Goal: Task Accomplishment & Management: Complete application form

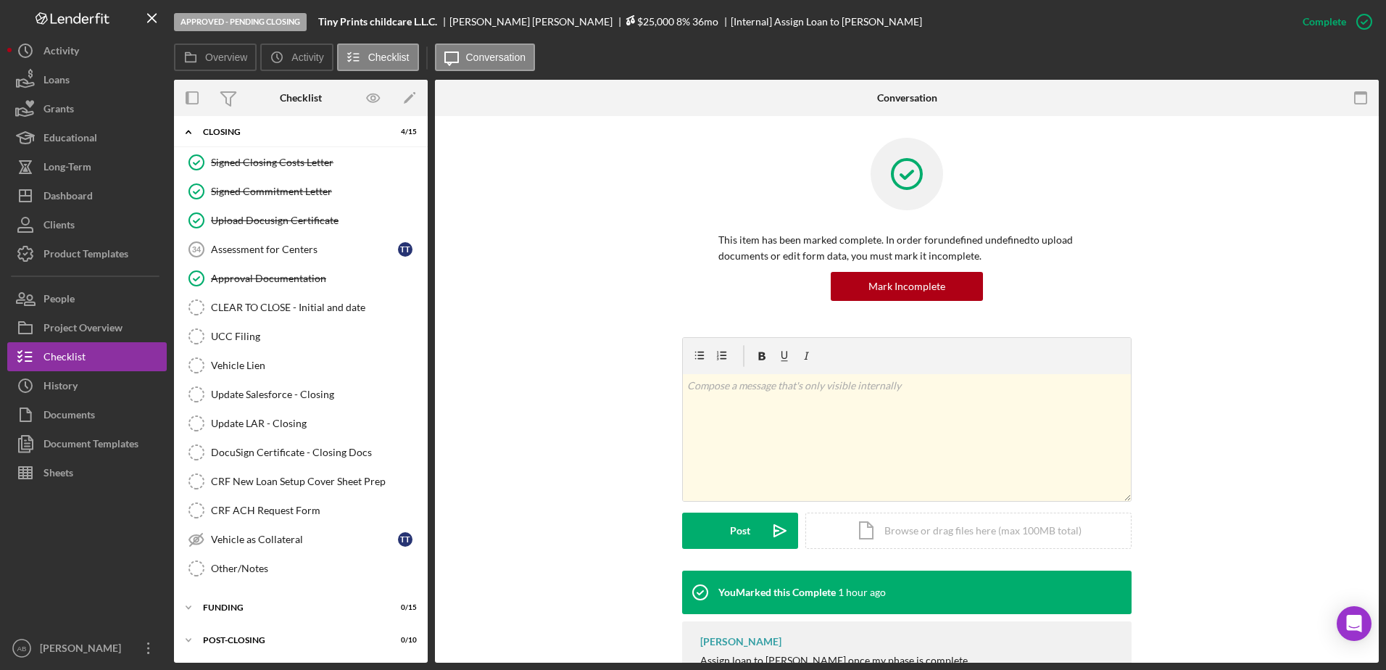
click at [625, 17] on span "$25,000" at bounding box center [649, 21] width 49 height 12
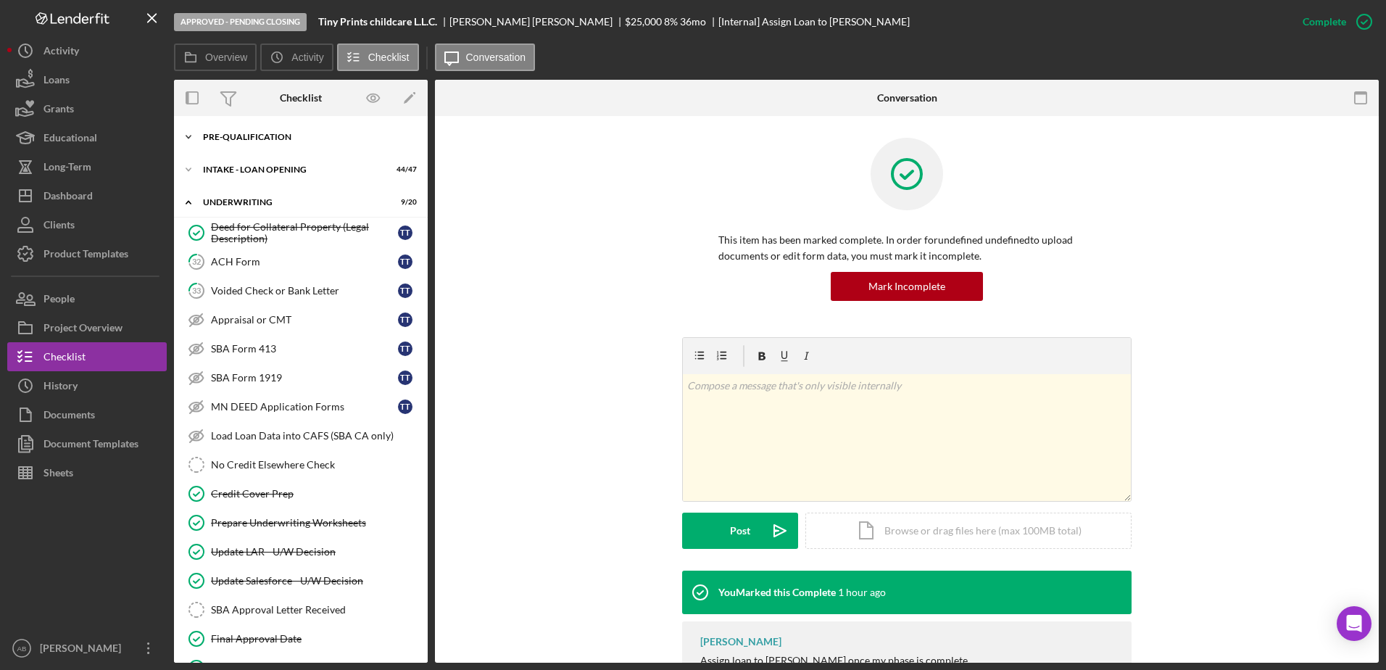
click at [274, 136] on div "Pre-Qualification" at bounding box center [306, 137] width 207 height 9
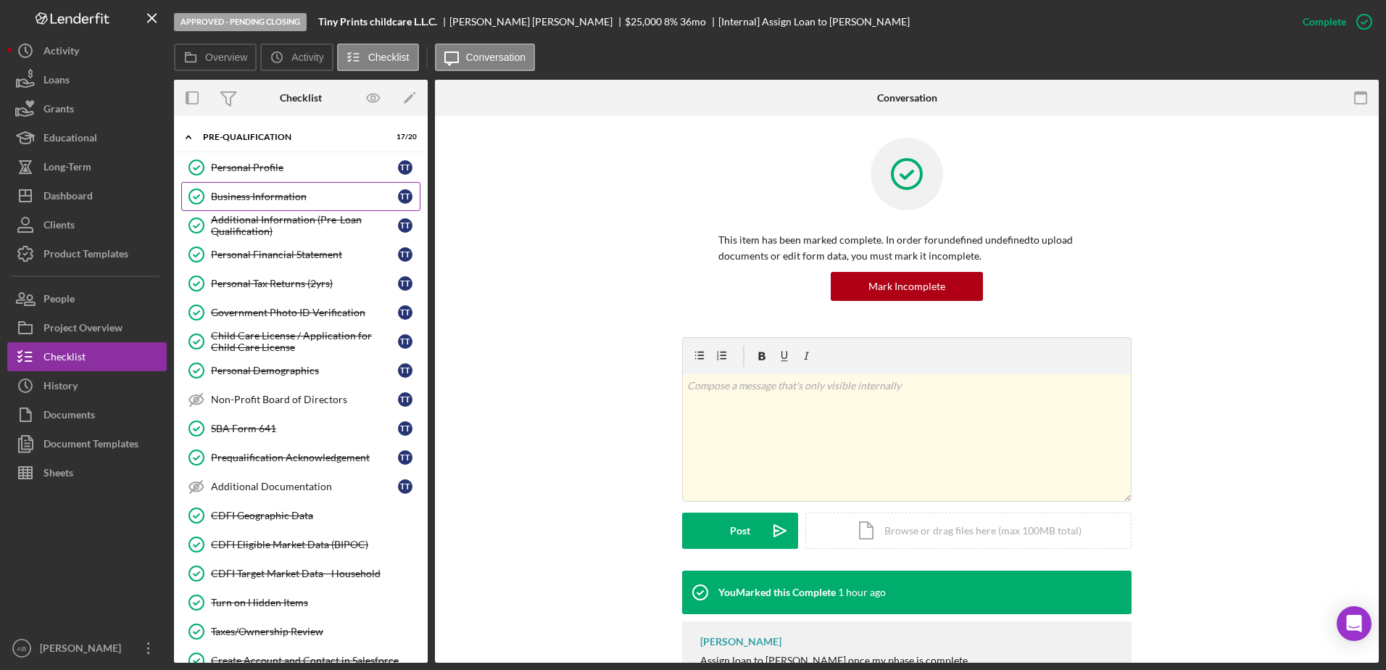
click at [286, 193] on div "Business Information" at bounding box center [304, 197] width 187 height 12
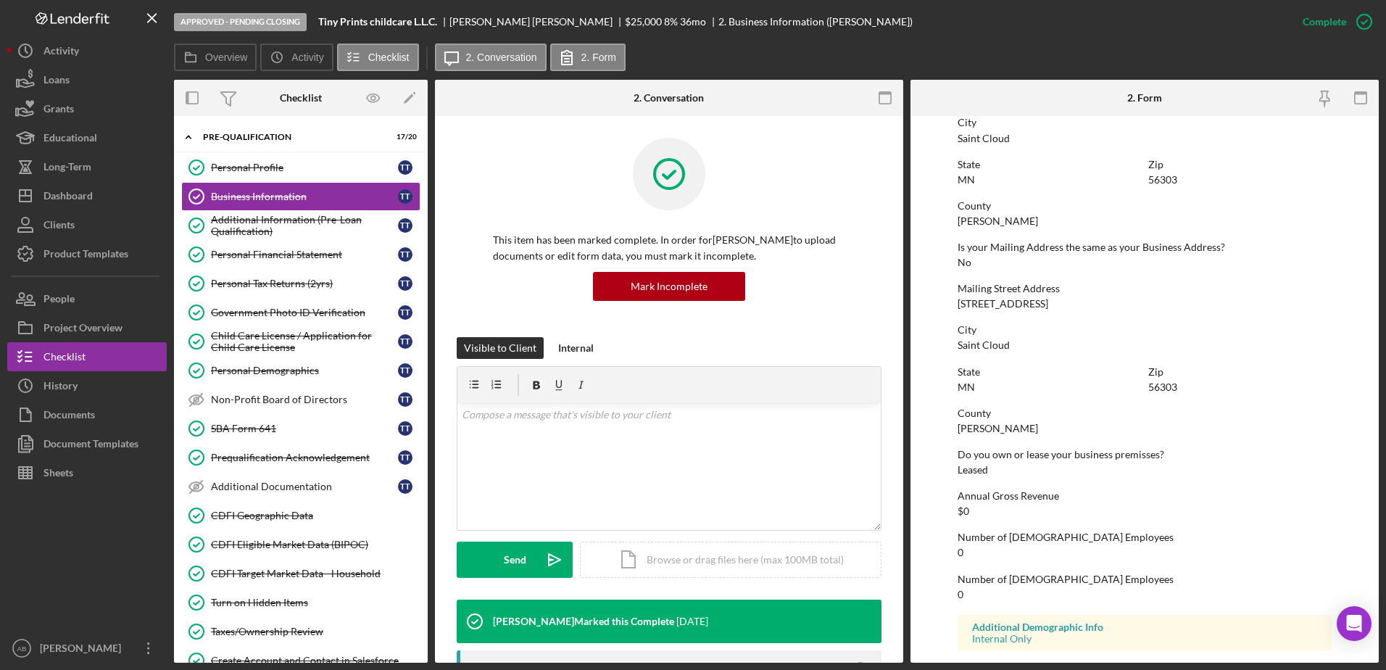
scroll to position [713, 0]
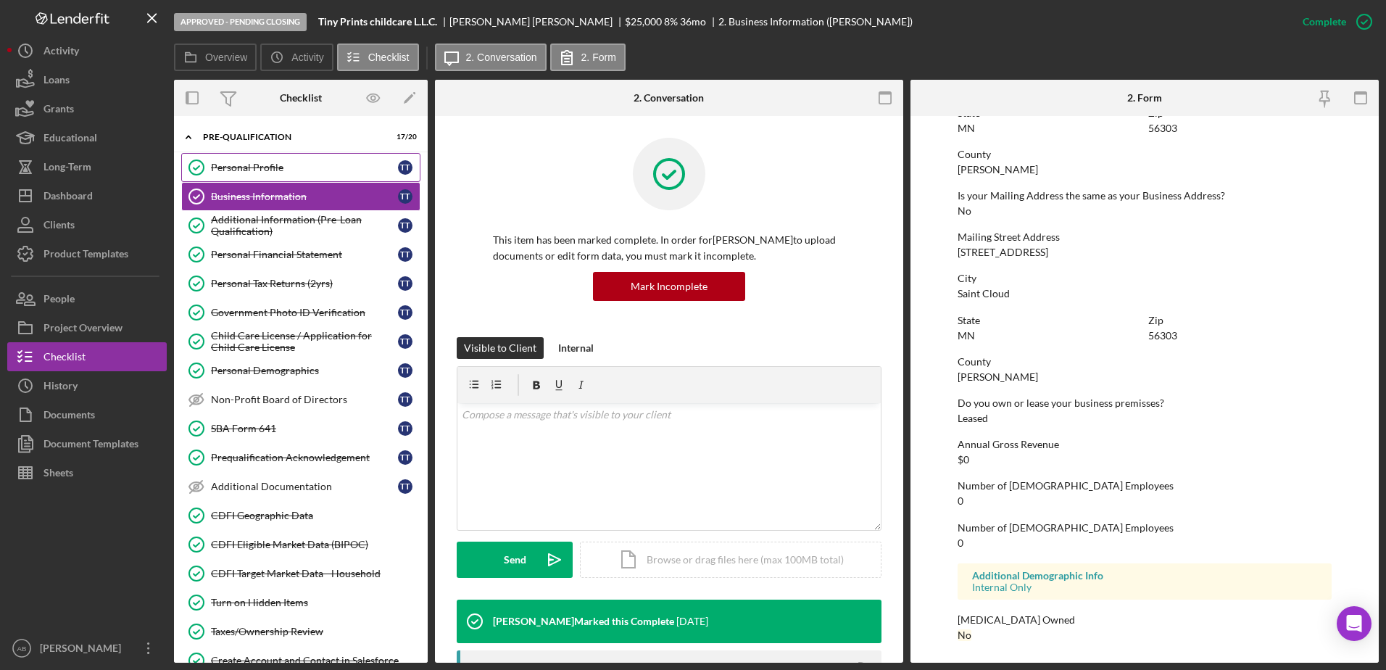
click at [286, 162] on div "Personal Profile" at bounding box center [304, 168] width 187 height 12
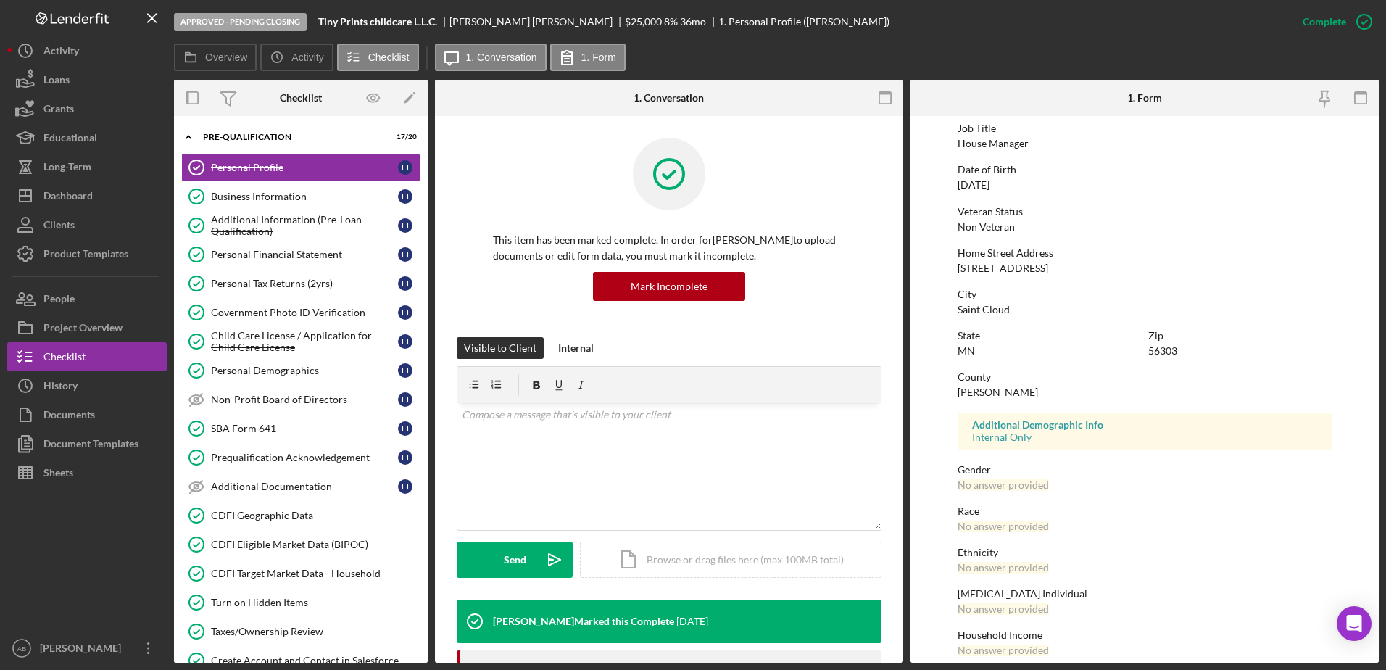
scroll to position [130, 0]
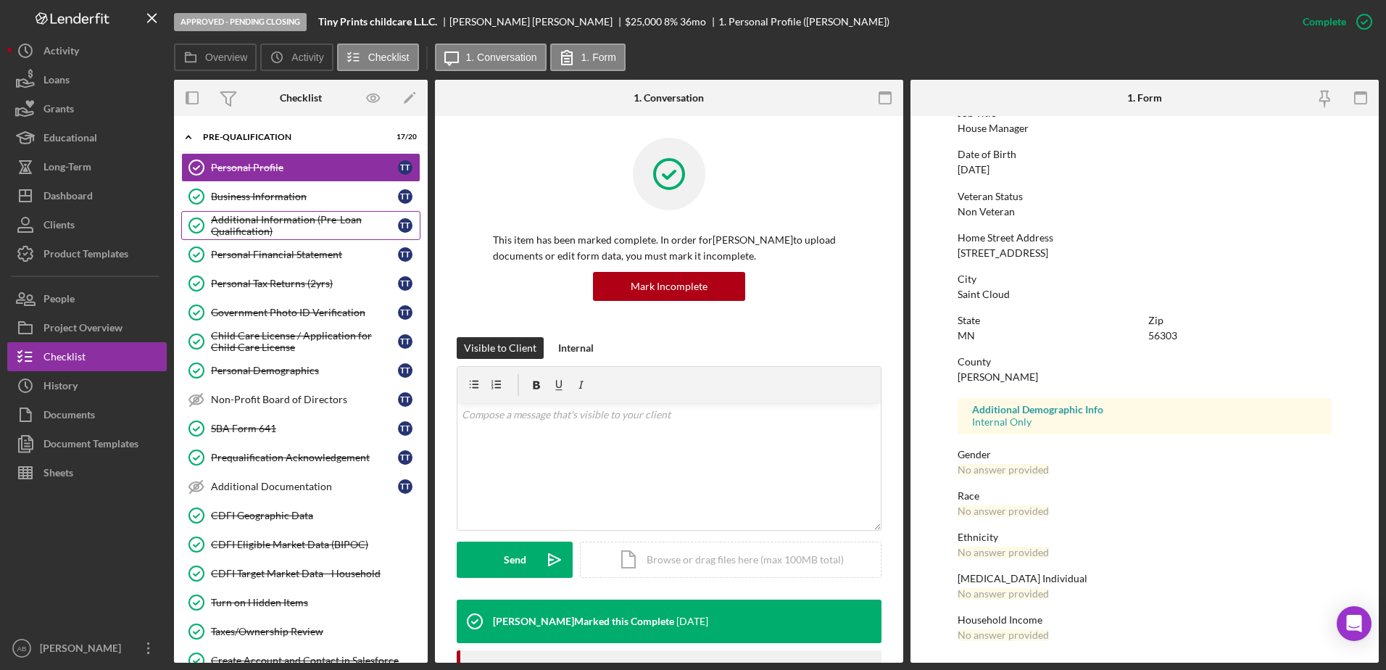
click at [271, 228] on div "Additional Information (Pre-Loan Qualification)" at bounding box center [304, 225] width 187 height 23
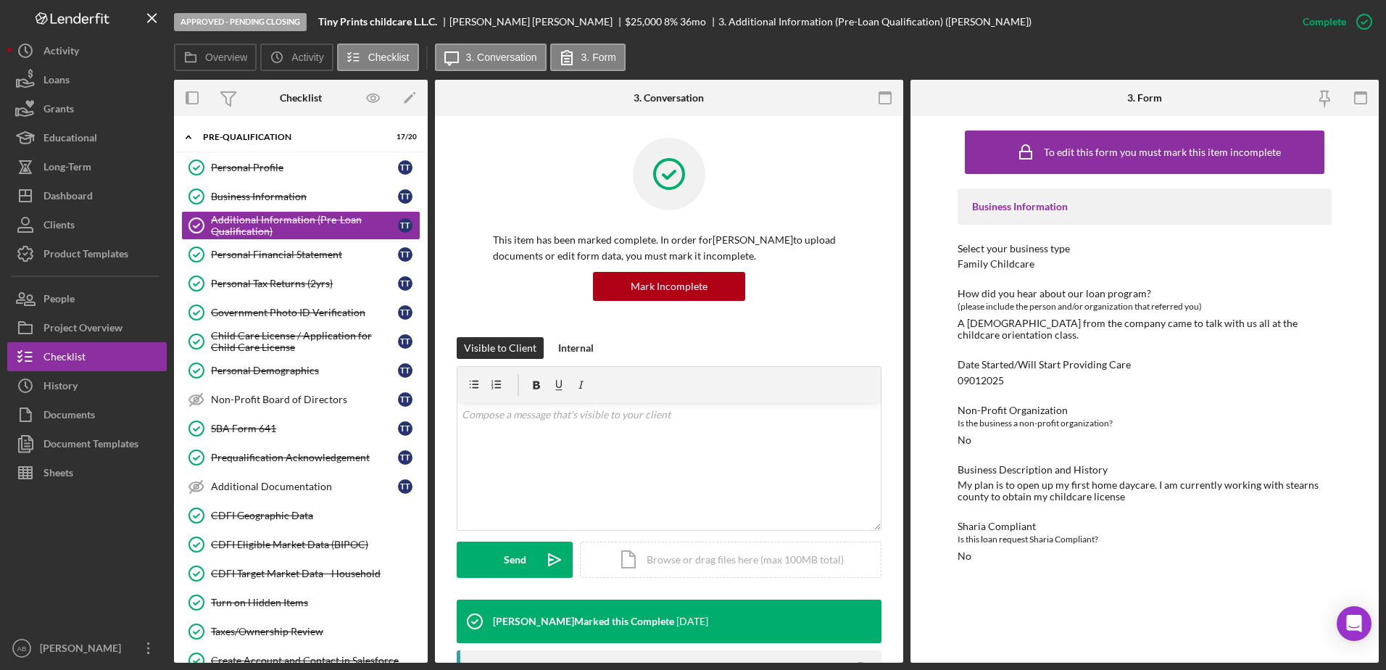
drag, startPoint x: 268, startPoint y: 259, endPoint x: 535, endPoint y: 304, distance: 270.6
click at [268, 259] on div "Personal Financial Statement" at bounding box center [304, 255] width 187 height 12
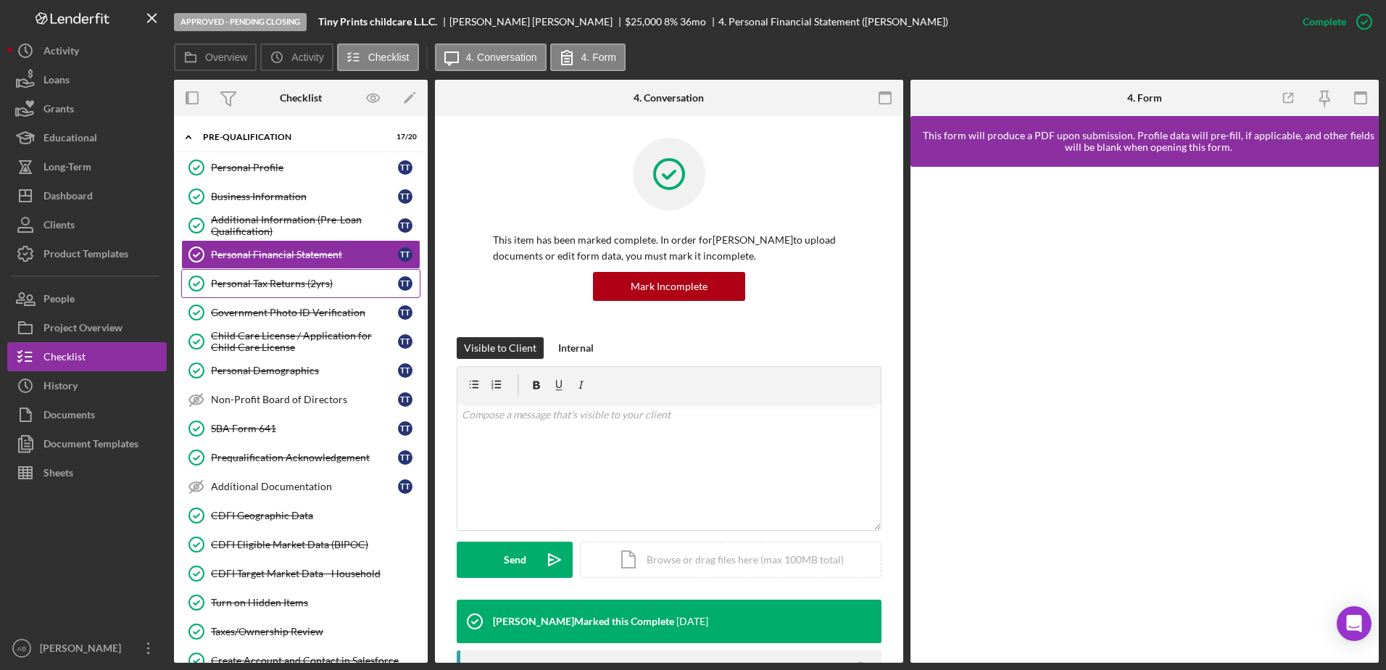
click at [307, 273] on link "Personal Tax Returns (2yrs) Personal Tax Returns (2yrs) T T" at bounding box center [300, 283] width 239 height 29
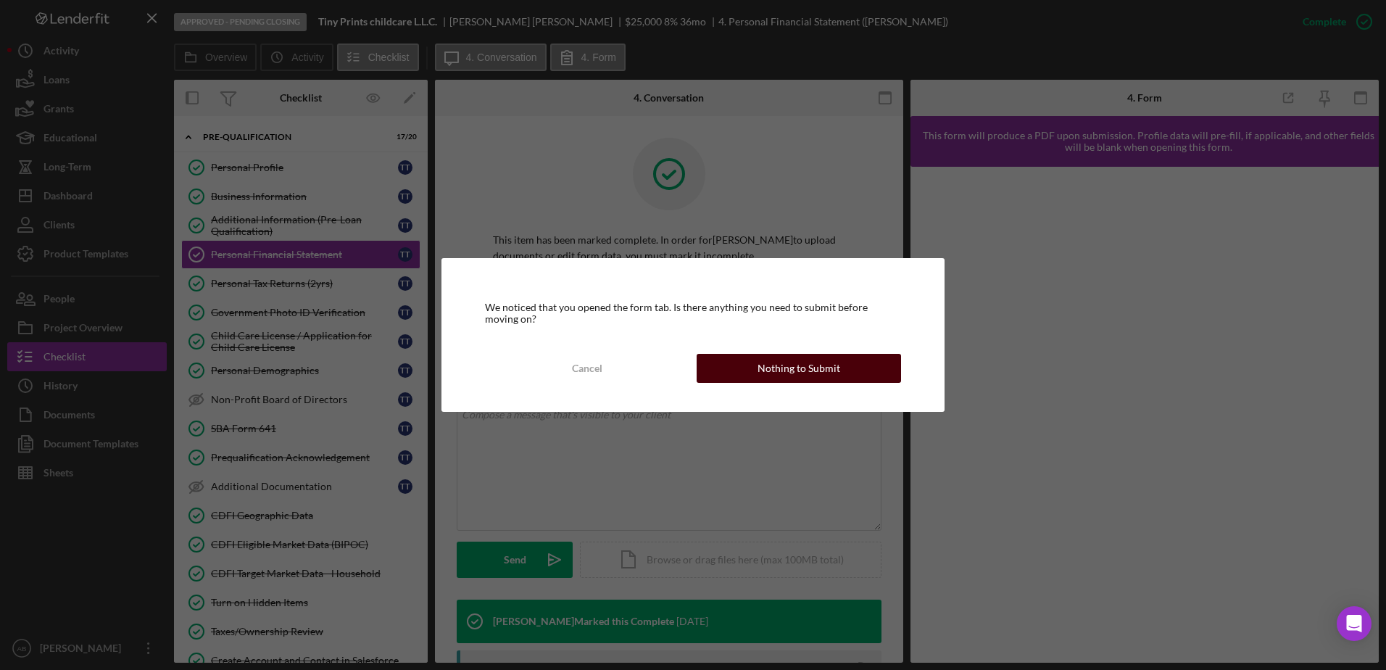
click at [736, 365] on button "Nothing to Submit" at bounding box center [799, 368] width 204 height 29
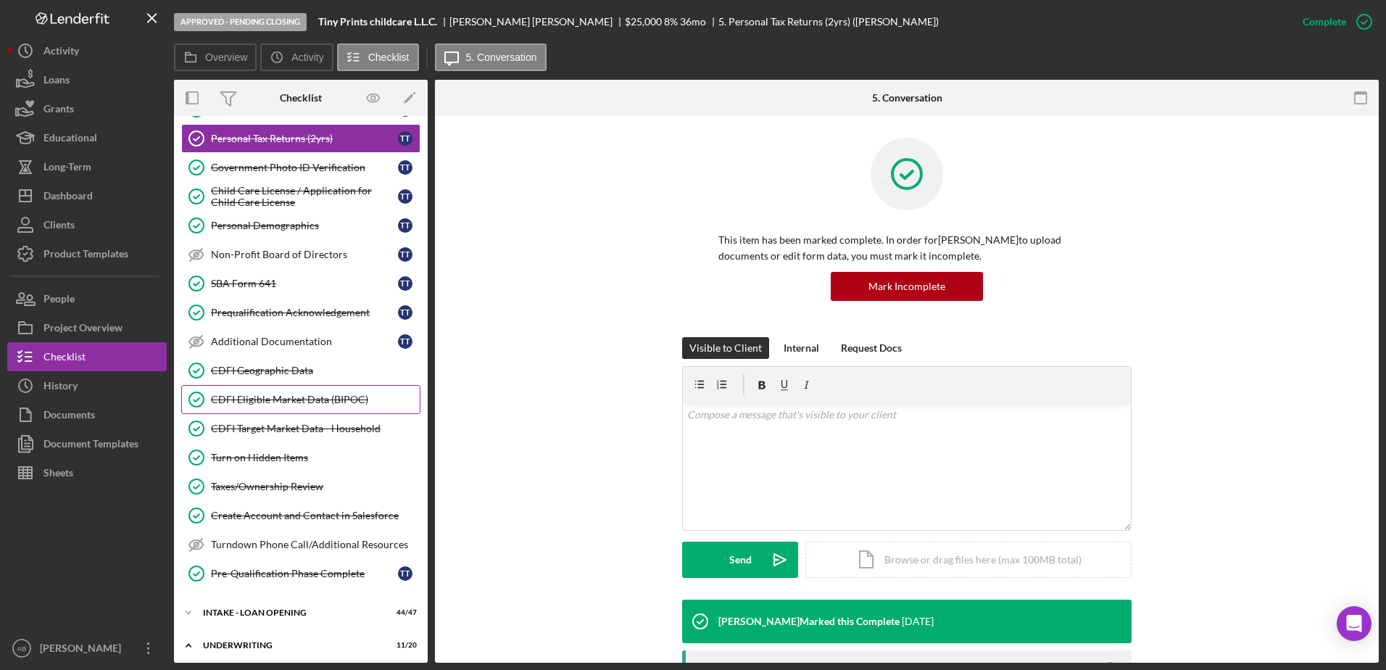
scroll to position [218, 0]
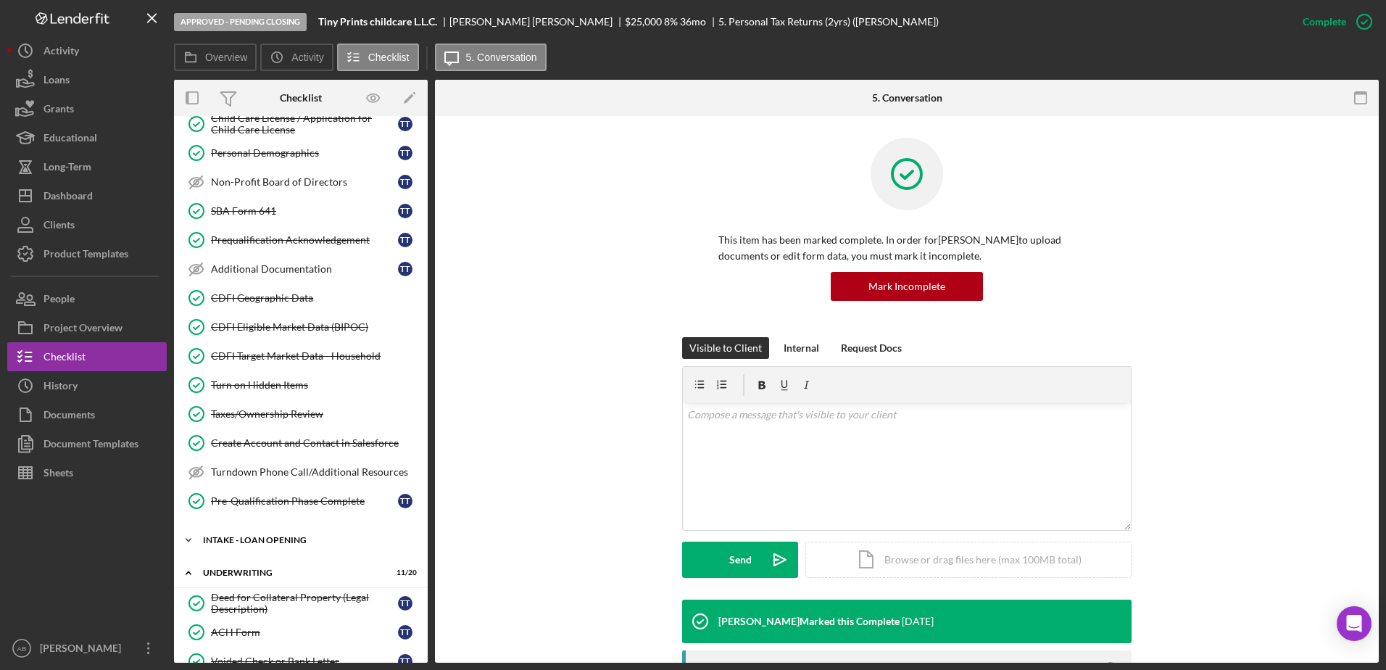
click at [281, 422] on div "INTAKE - LOAN OPENING" at bounding box center [306, 540] width 207 height 9
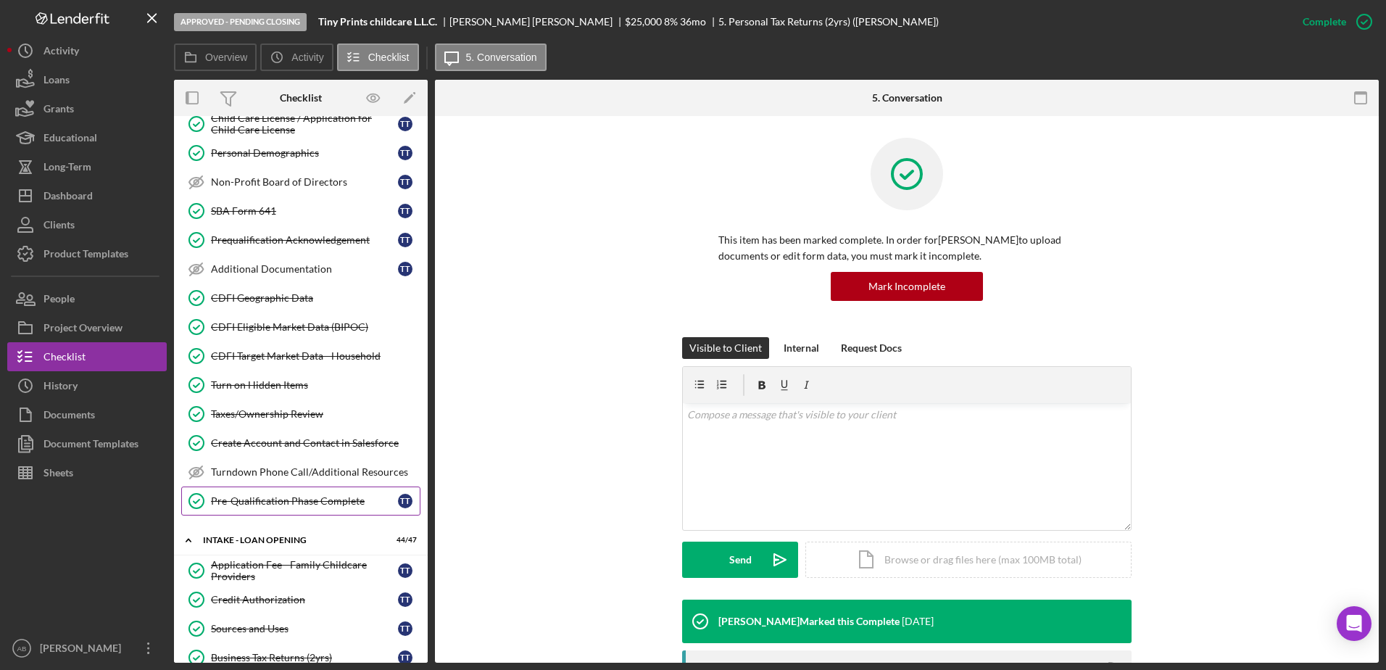
scroll to position [290, 0]
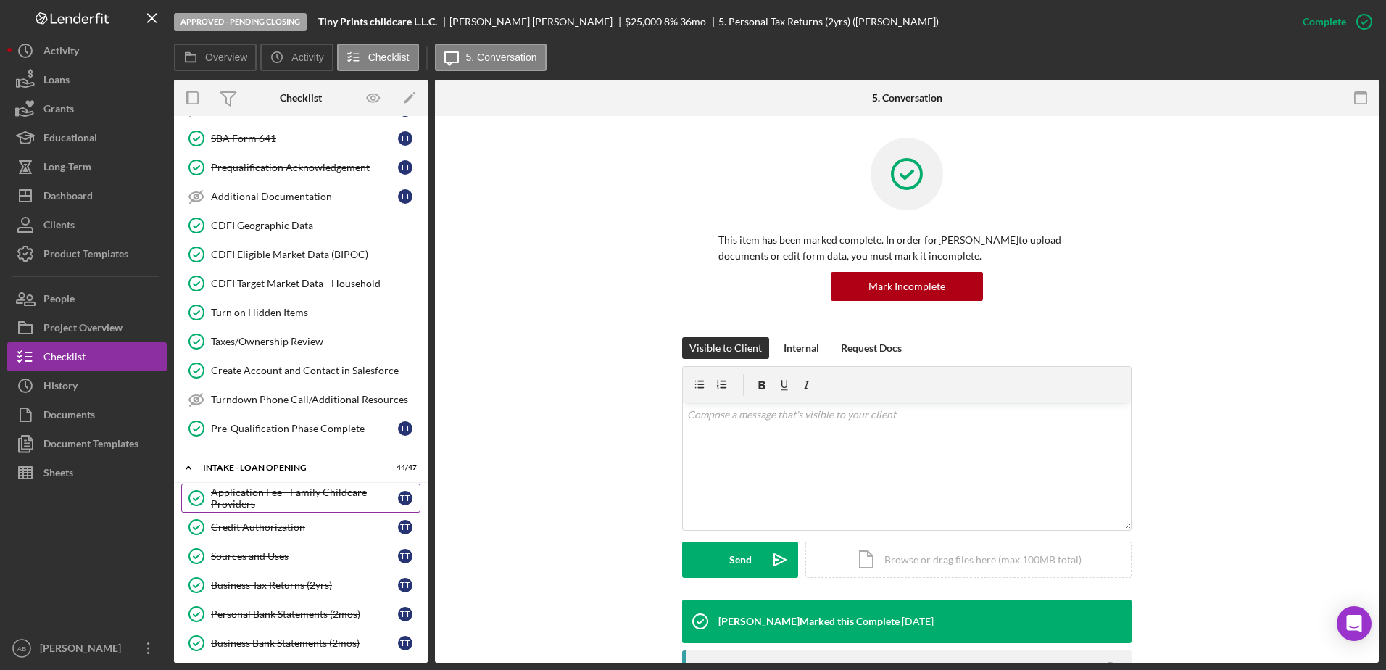
click at [289, 422] on div "Application Fee - Family Childcare Providers" at bounding box center [304, 498] width 187 height 23
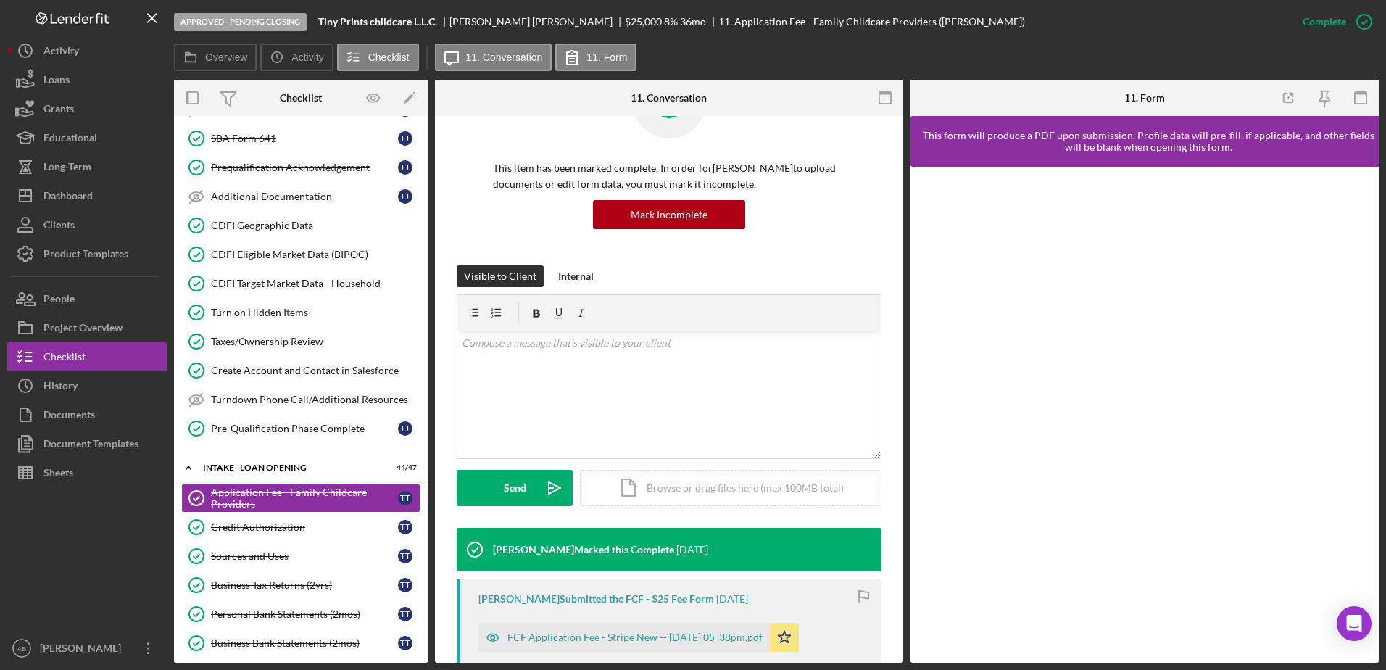
scroll to position [290, 0]
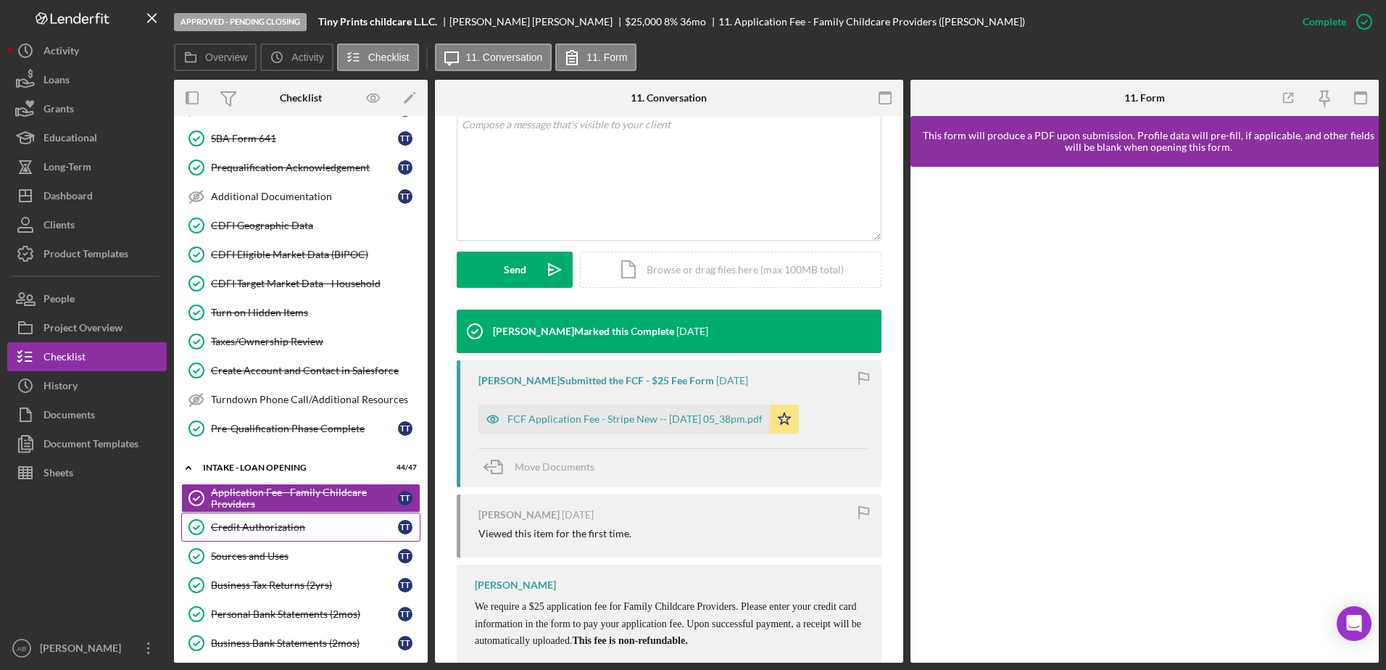
click at [302, 422] on div "Credit Authorization" at bounding box center [304, 527] width 187 height 12
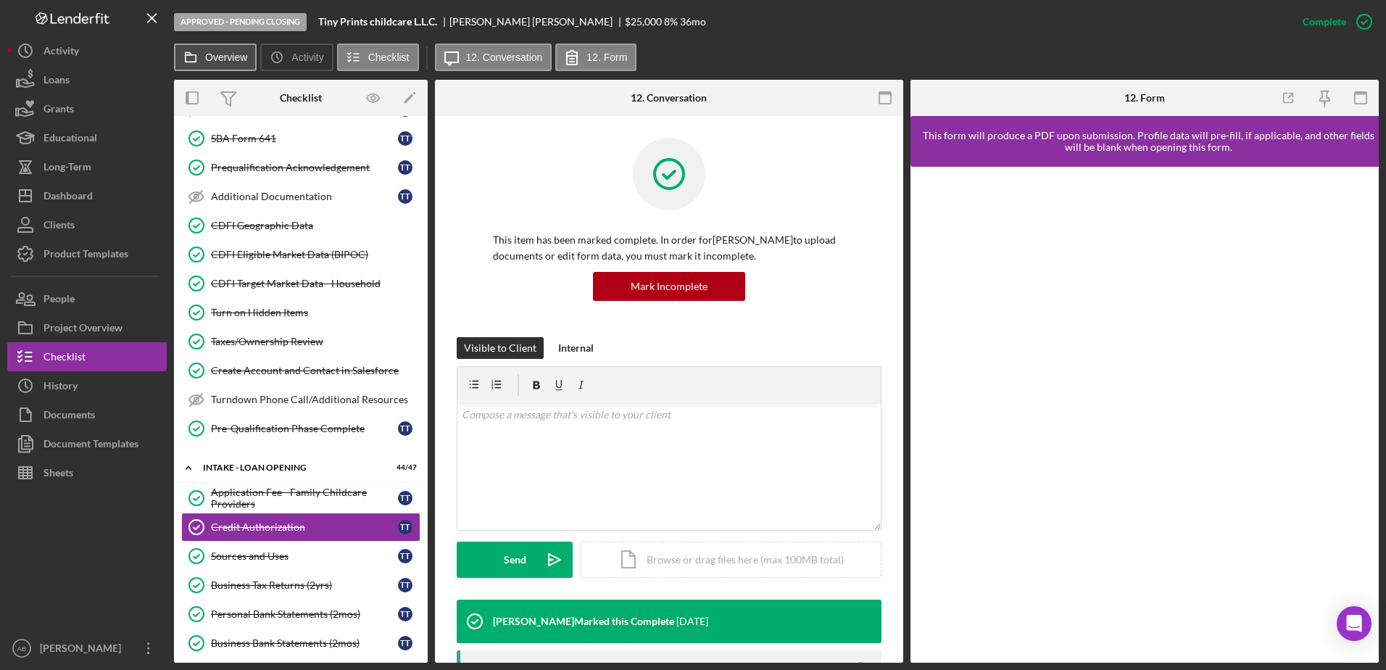
click at [233, 60] on label "Overview" at bounding box center [226, 57] width 42 height 12
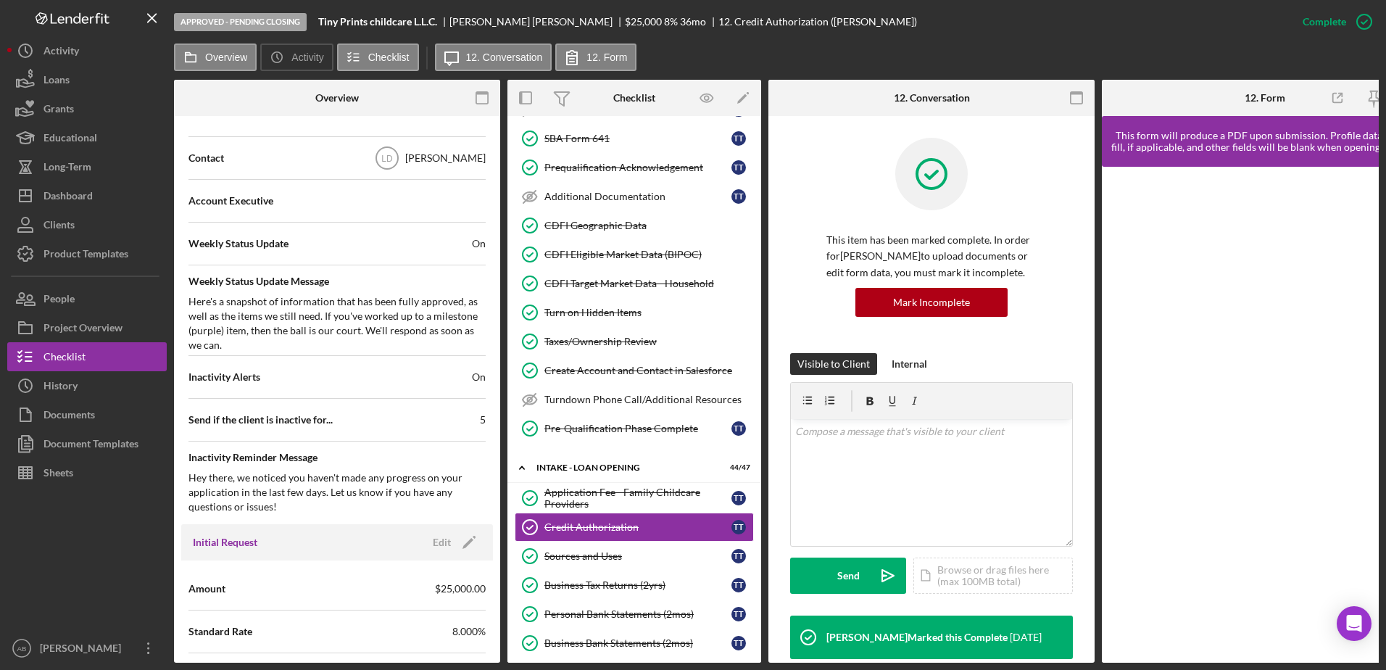
scroll to position [725, 0]
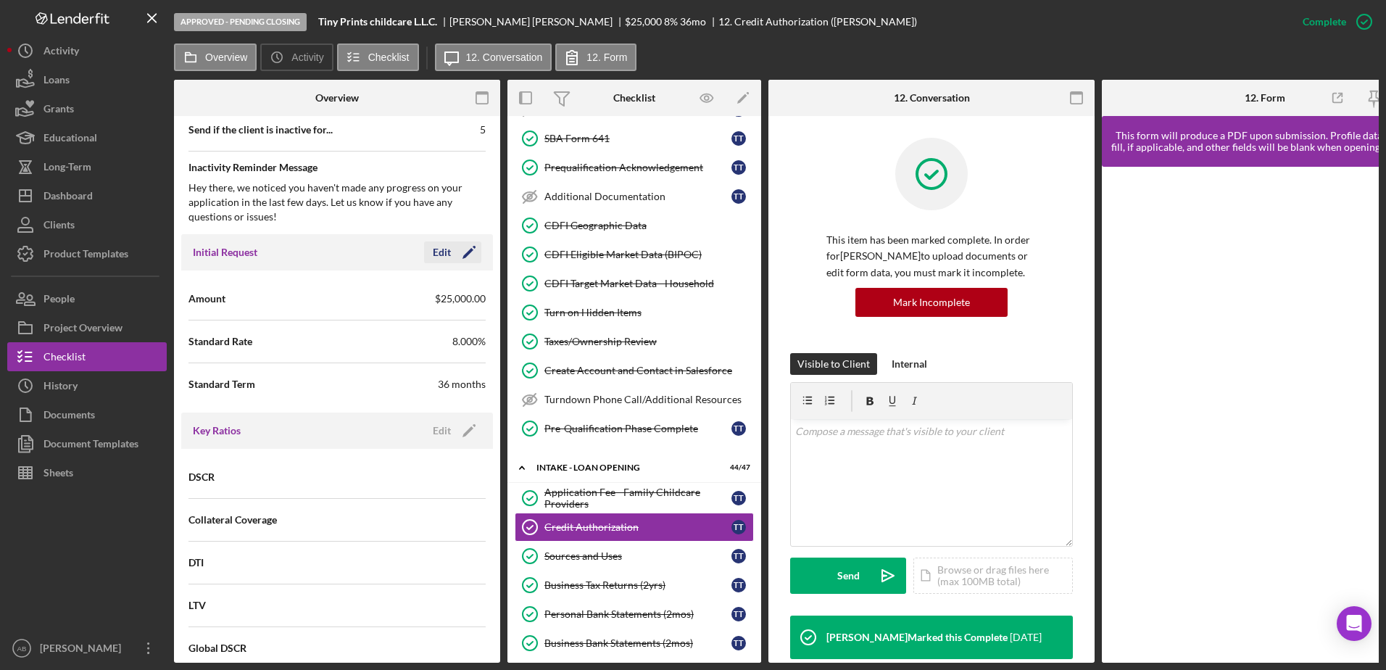
click at [468, 252] on icon "Icon/Edit" at bounding box center [469, 252] width 36 height 36
drag, startPoint x: 387, startPoint y: 296, endPoint x: 270, endPoint y: 295, distance: 116.7
click at [271, 296] on div "Amount $25,000" at bounding box center [337, 299] width 297 height 36
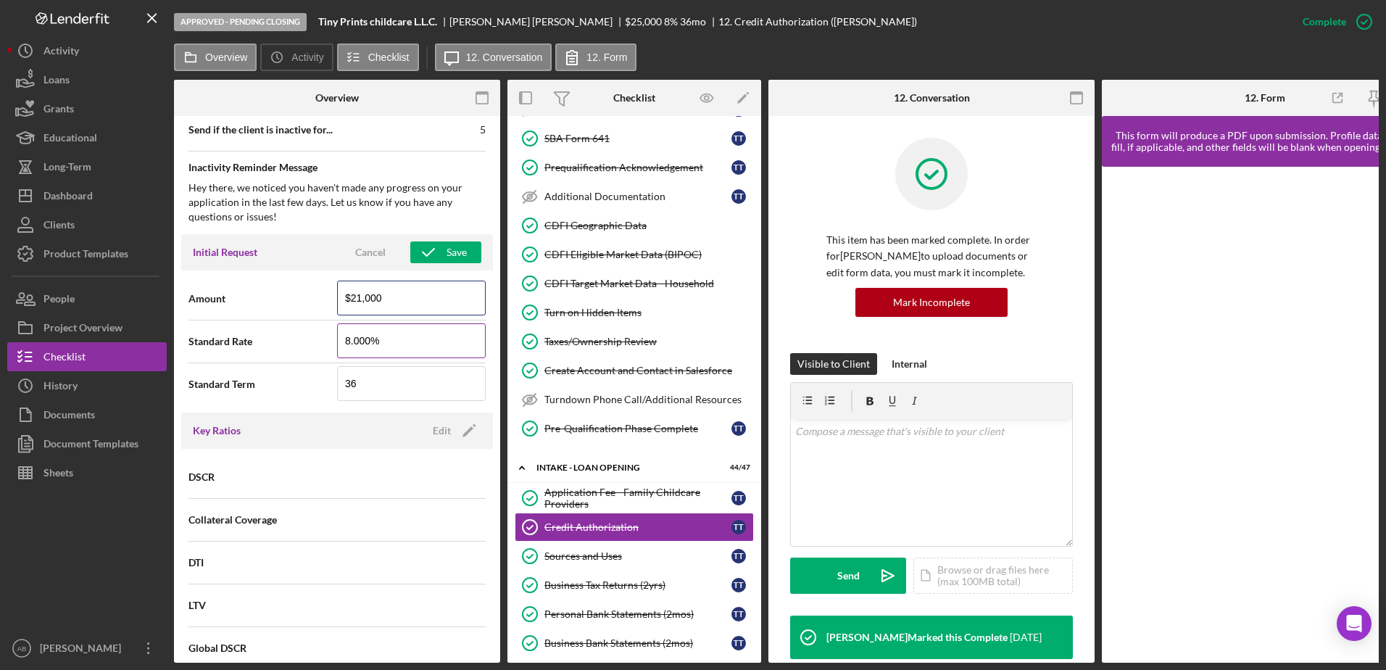
type input "$21,000"
click at [400, 340] on input "8.000%" at bounding box center [411, 340] width 149 height 35
drag, startPoint x: 400, startPoint y: 340, endPoint x: 247, endPoint y: 338, distance: 152.3
click at [247, 338] on div "Standard Rate 8.000%" at bounding box center [337, 341] width 297 height 36
drag, startPoint x: 368, startPoint y: 375, endPoint x: 204, endPoint y: 380, distance: 163.9
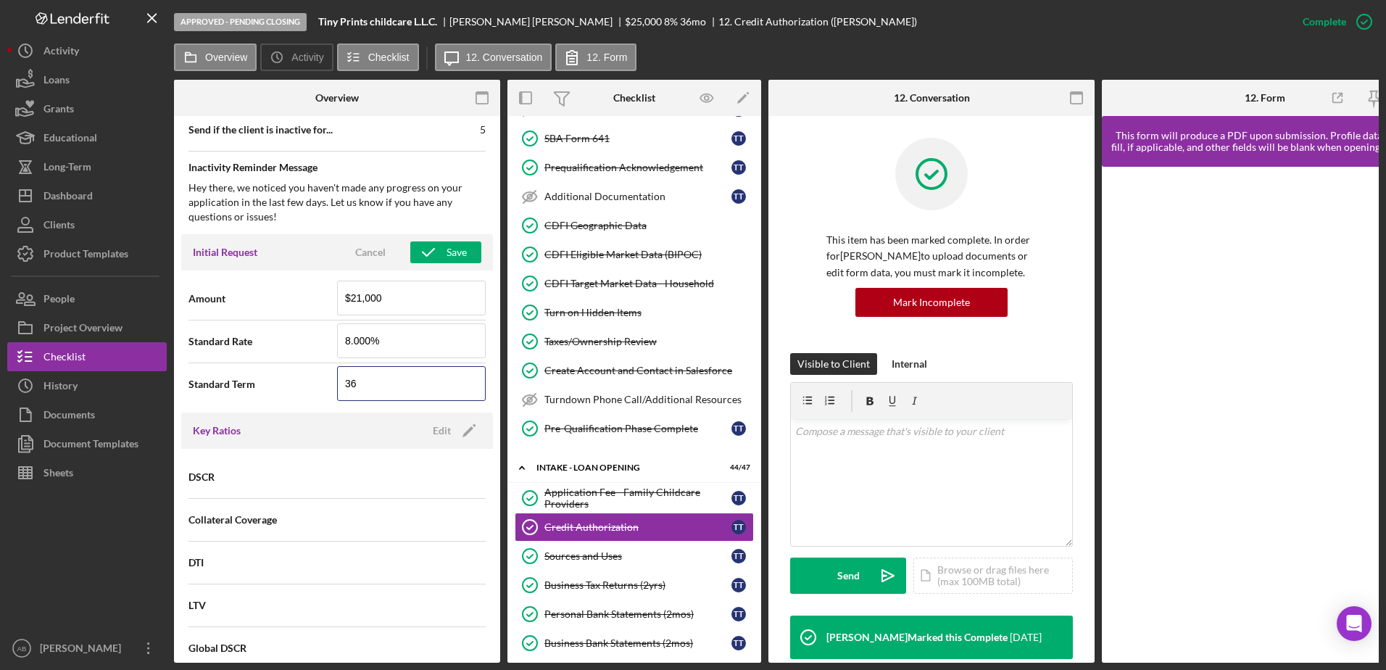
click at [204, 380] on div "Standard Term 36" at bounding box center [337, 384] width 297 height 36
type input "48"
click at [438, 256] on icon "button" at bounding box center [428, 252] width 36 height 36
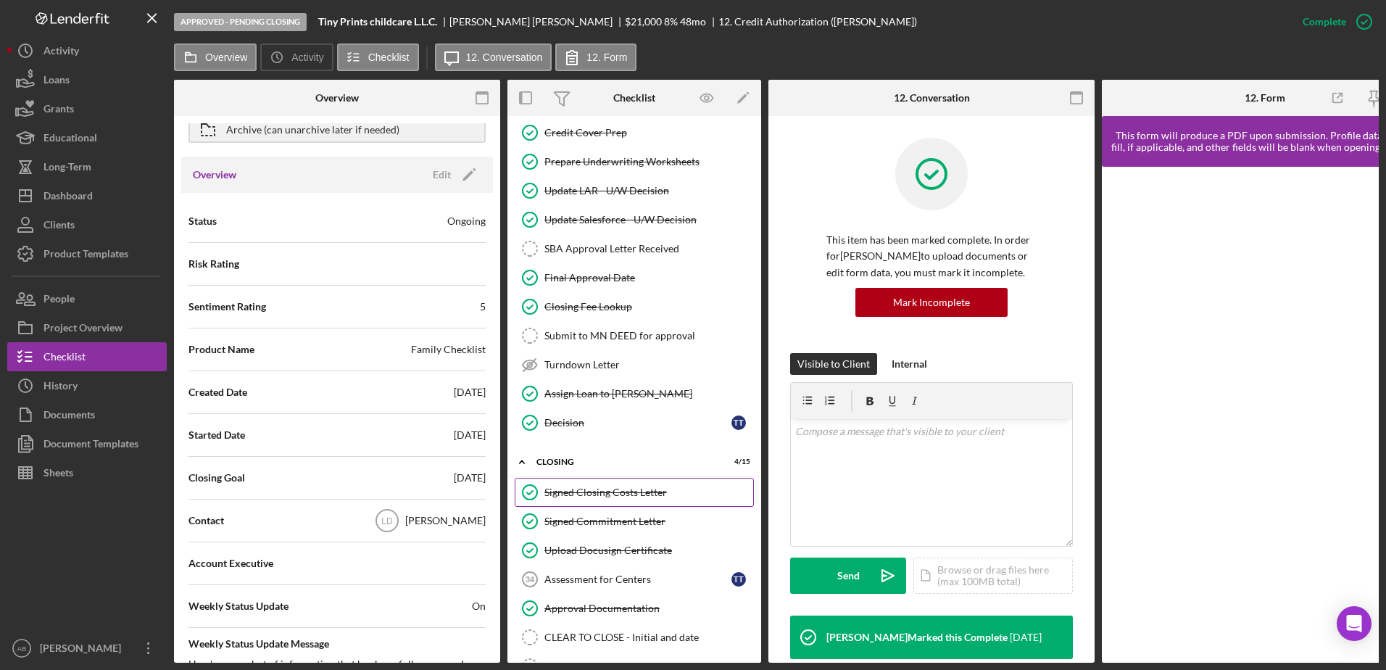
scroll to position [2393, 0]
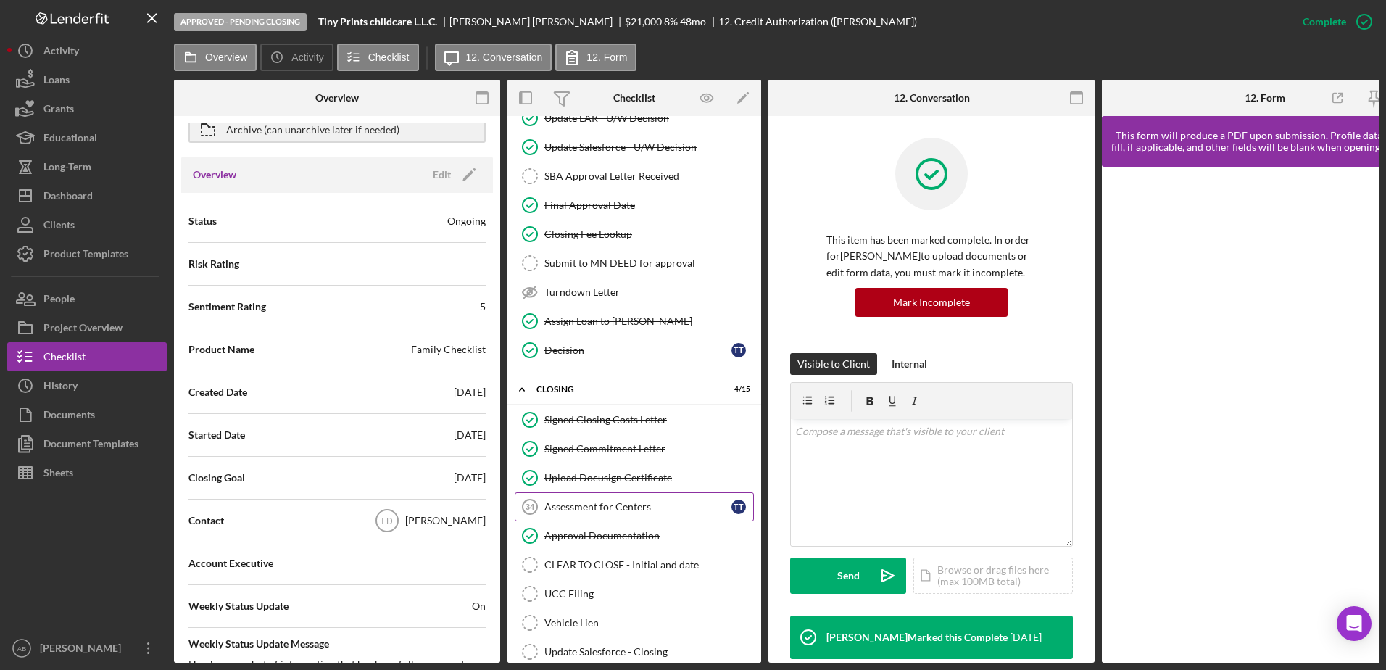
click at [616, 422] on div "Assessment for Centers" at bounding box center [638, 507] width 187 height 12
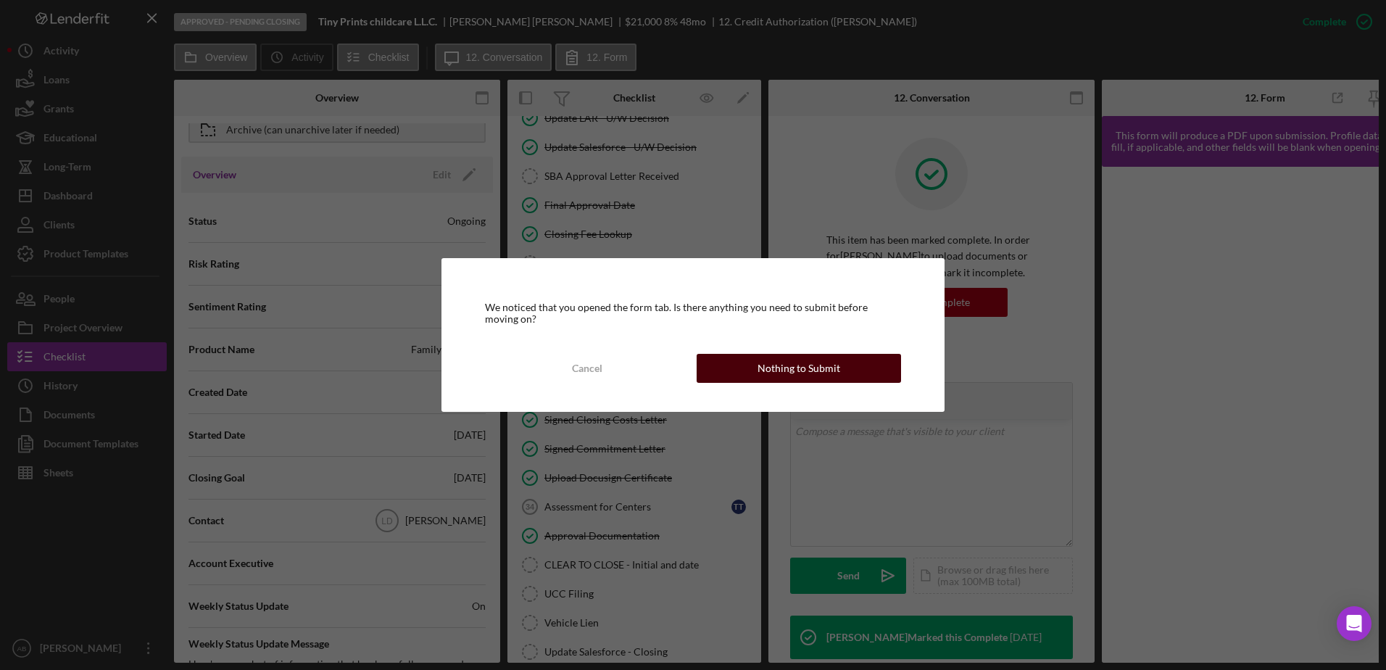
click at [727, 366] on button "Nothing to Submit" at bounding box center [799, 368] width 204 height 29
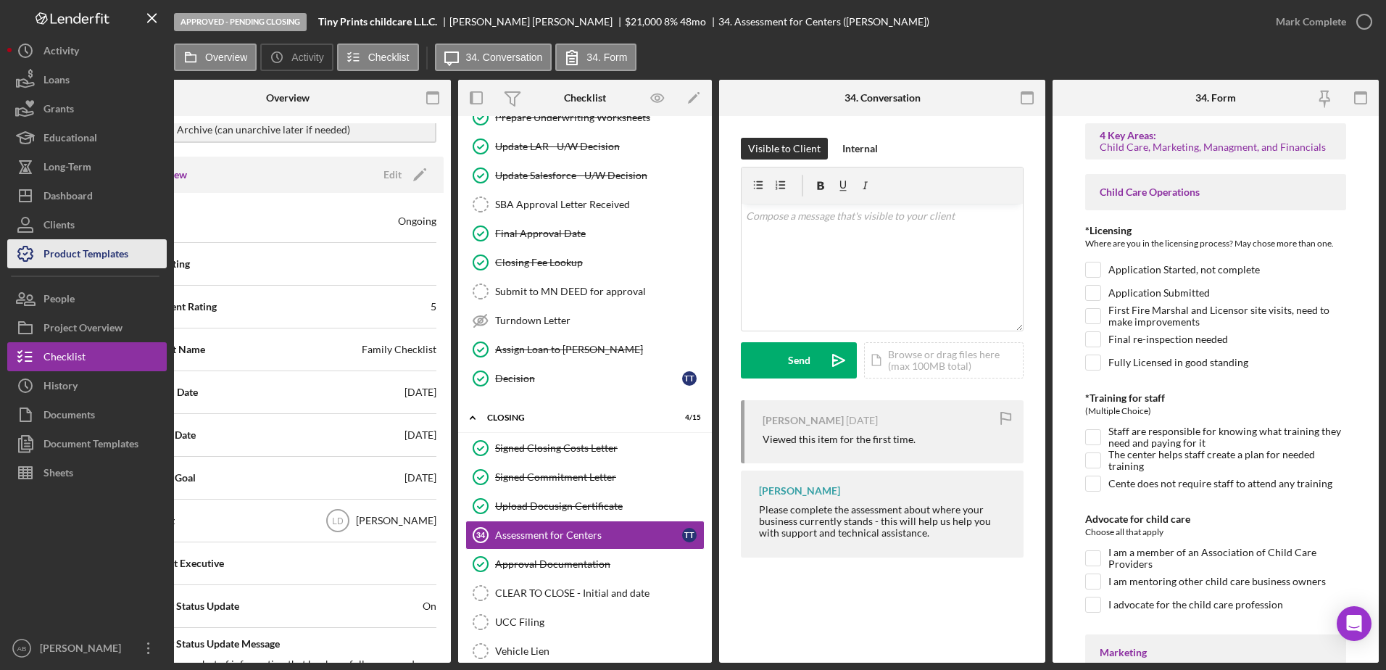
click at [36, 255] on icon "button" at bounding box center [25, 254] width 36 height 36
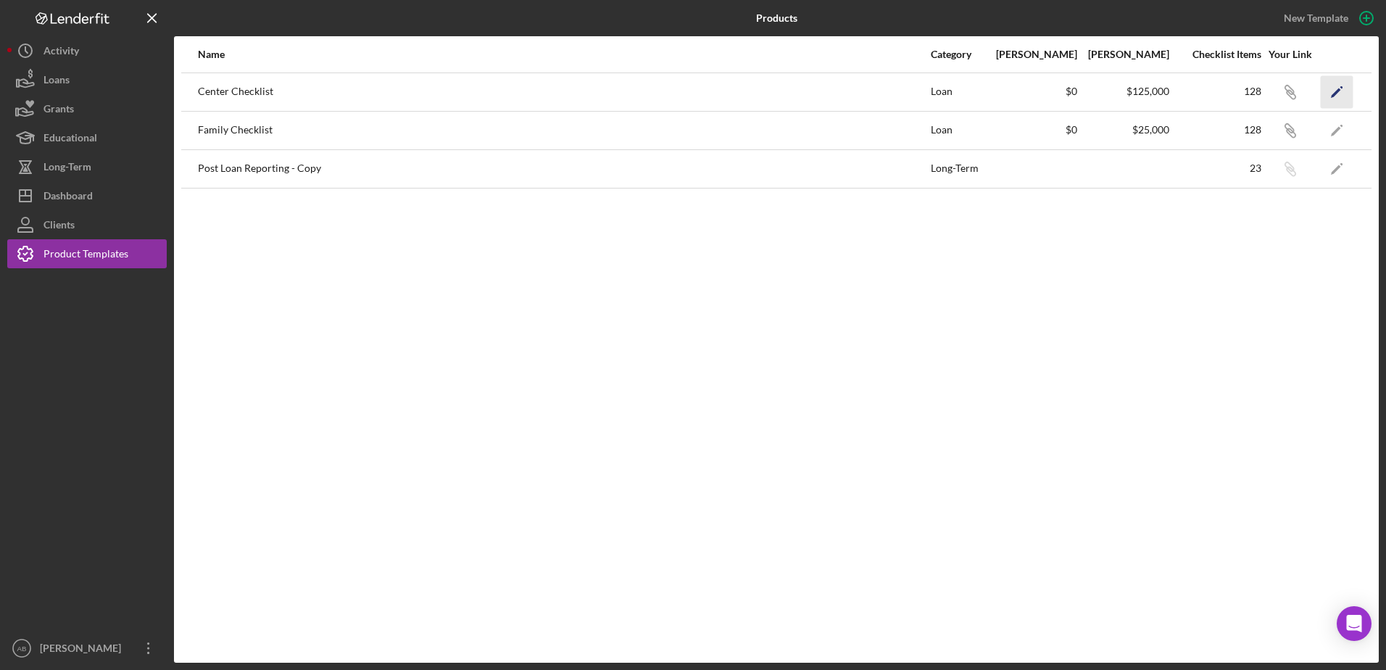
click at [1104, 88] on icon "Icon/Edit" at bounding box center [1337, 91] width 33 height 33
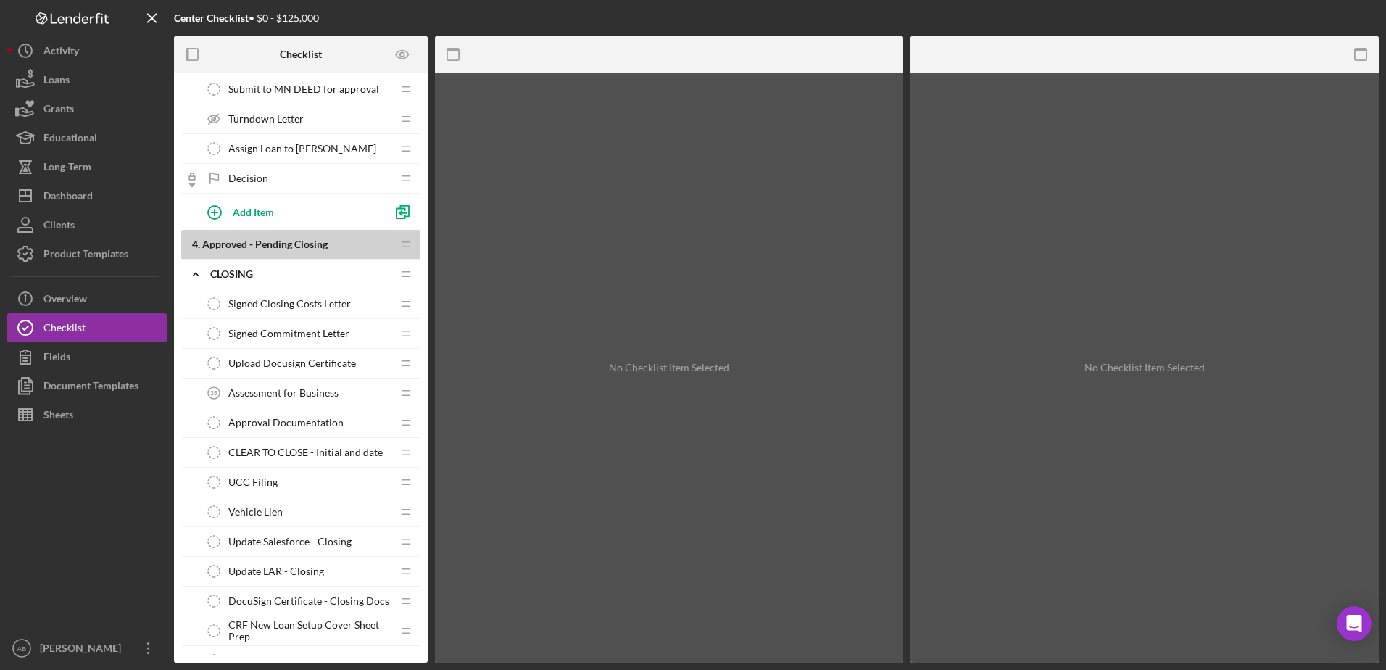
scroll to position [2755, 0]
click at [296, 389] on span "Assessment for Business" at bounding box center [283, 391] width 110 height 12
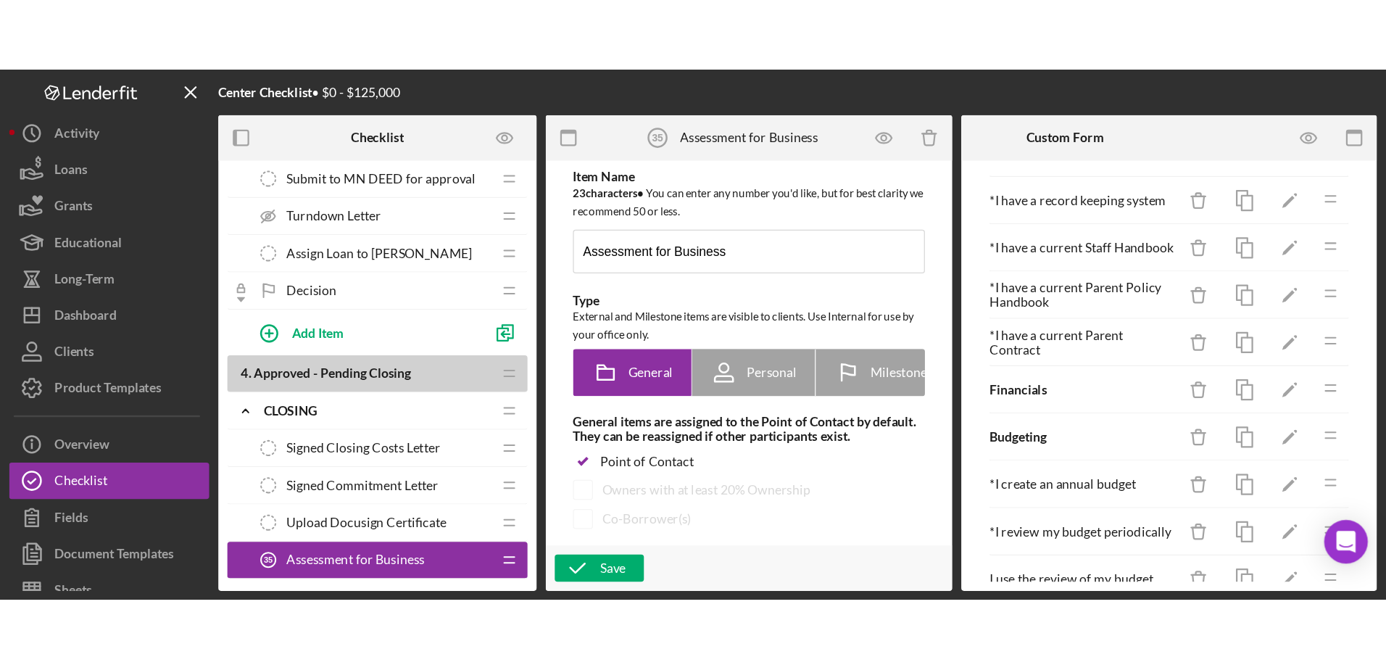
scroll to position [1160, 0]
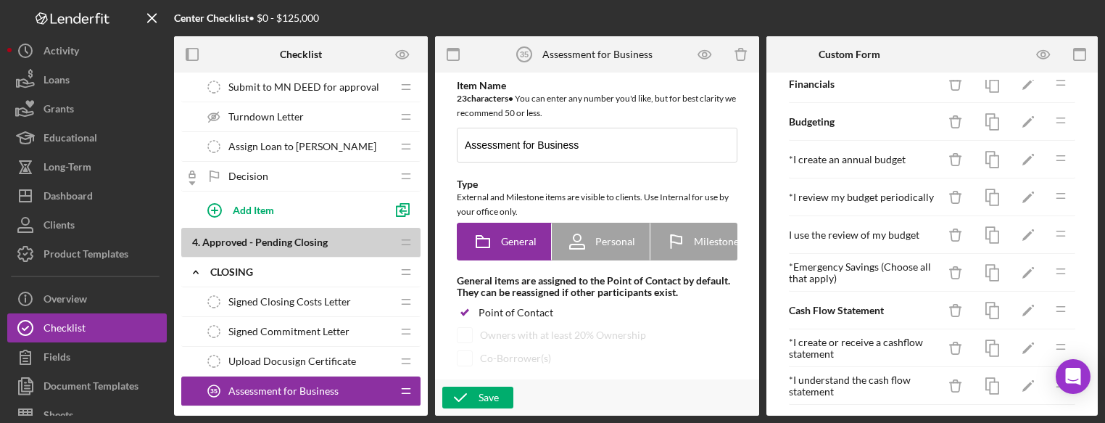
click at [1054, 163] on icon "Icon/Drag" at bounding box center [1060, 158] width 29 height 29
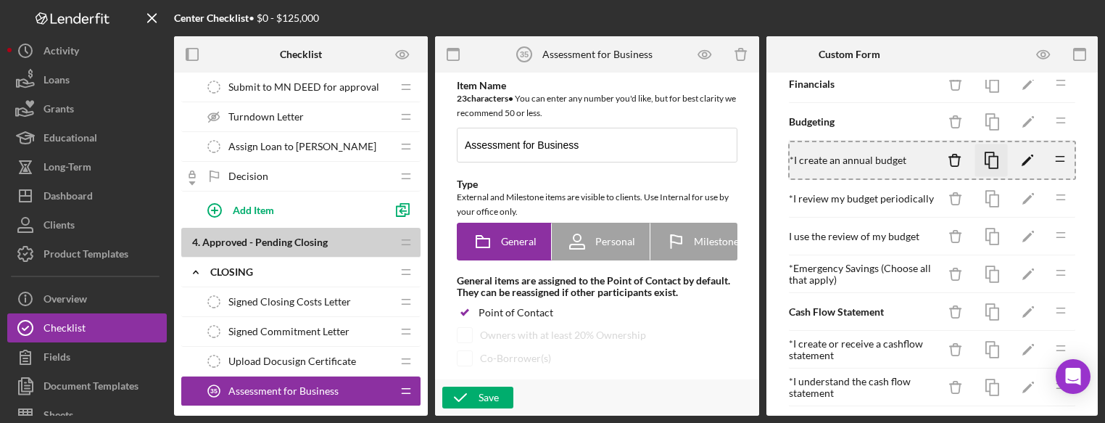
click at [989, 157] on rect "button" at bounding box center [993, 163] width 9 height 12
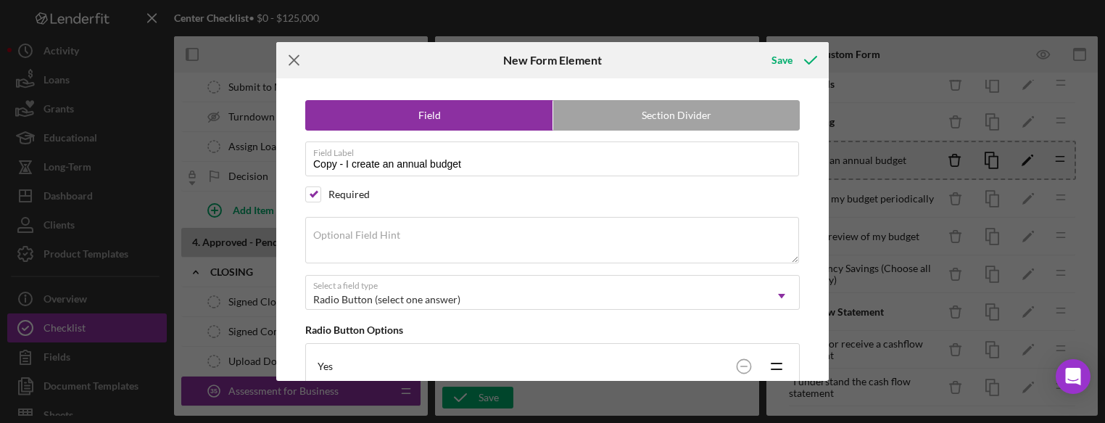
click at [299, 59] on icon "Icon/Menu Close" at bounding box center [294, 60] width 36 height 36
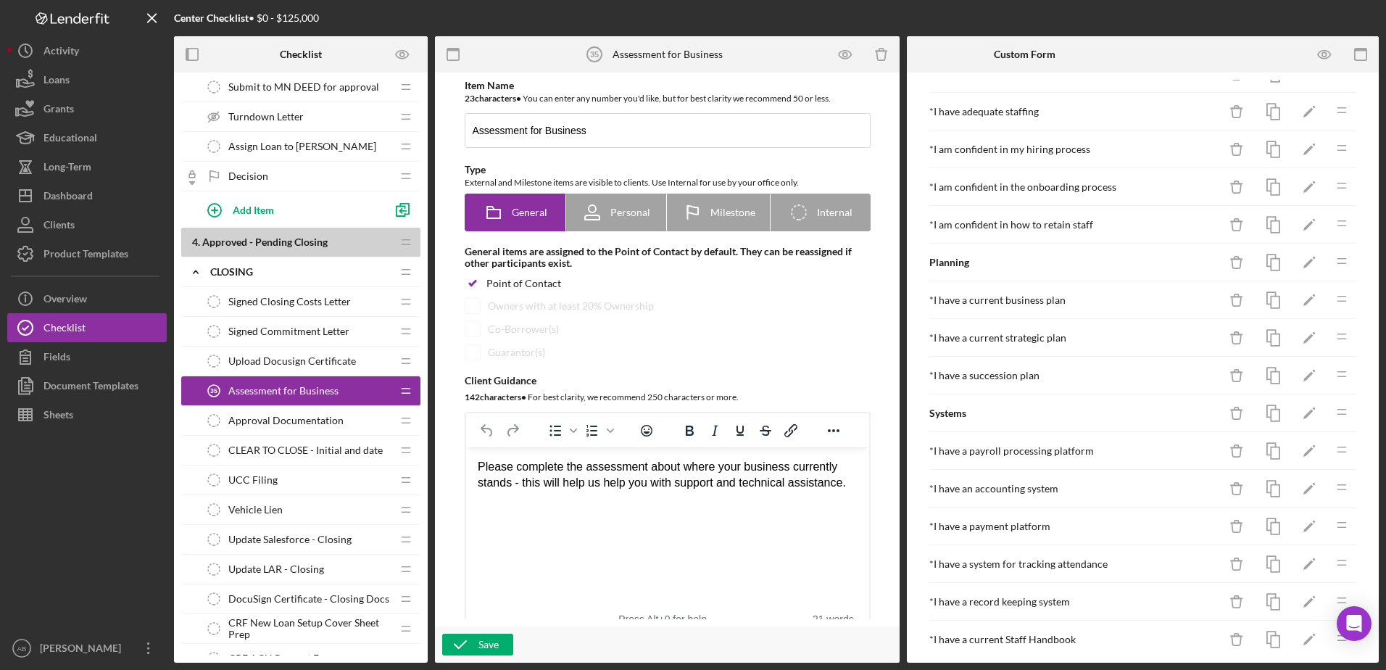
scroll to position [508, 0]
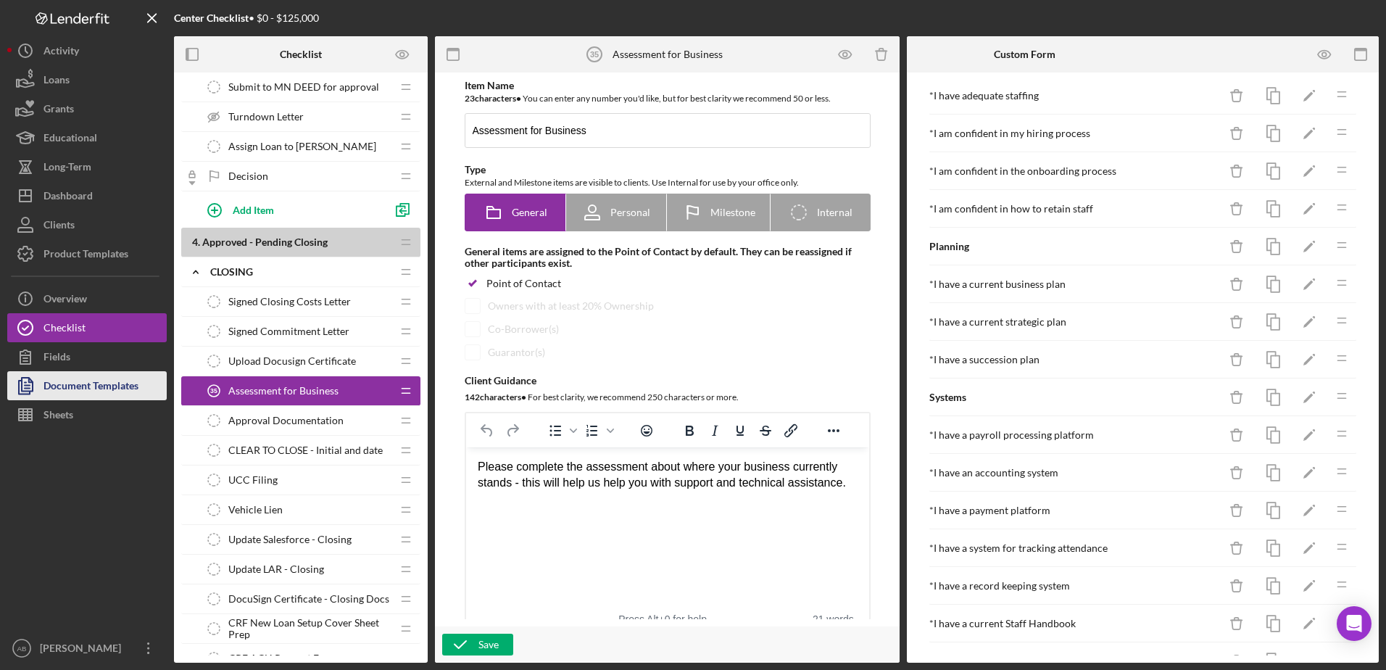
click at [99, 382] on div "Document Templates" at bounding box center [91, 387] width 95 height 33
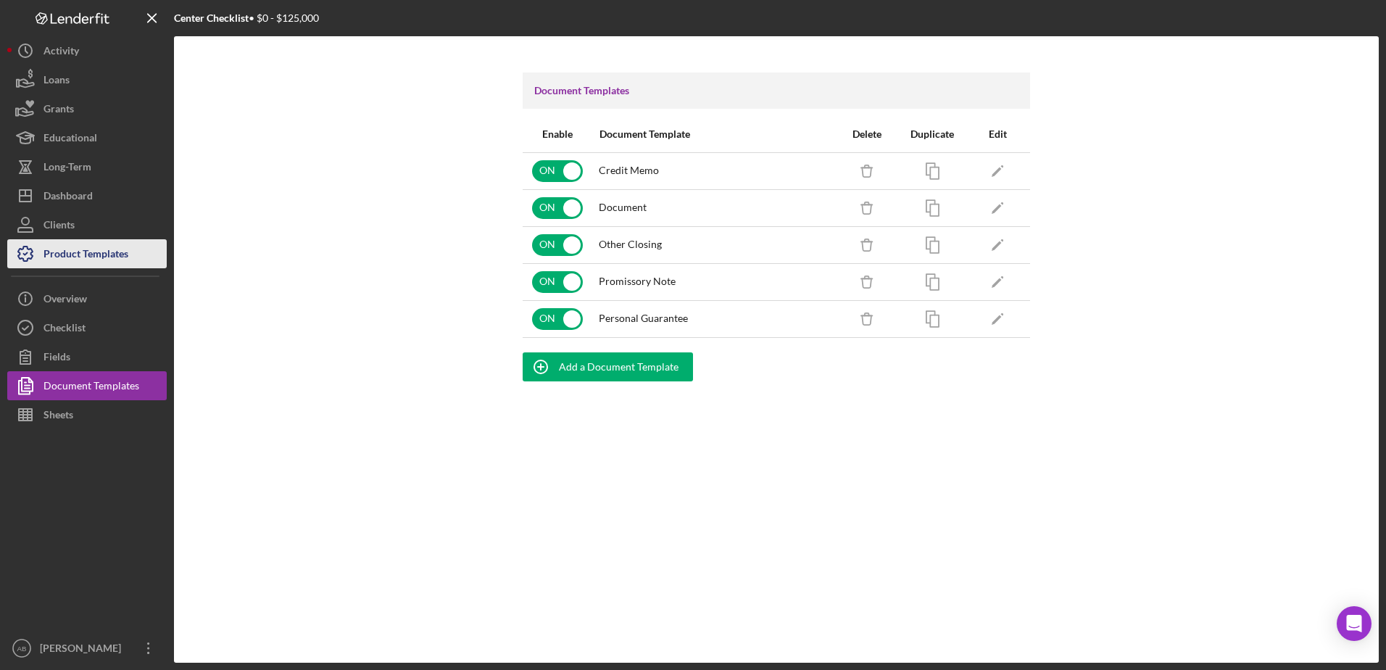
click at [81, 252] on div "Product Templates" at bounding box center [86, 255] width 85 height 33
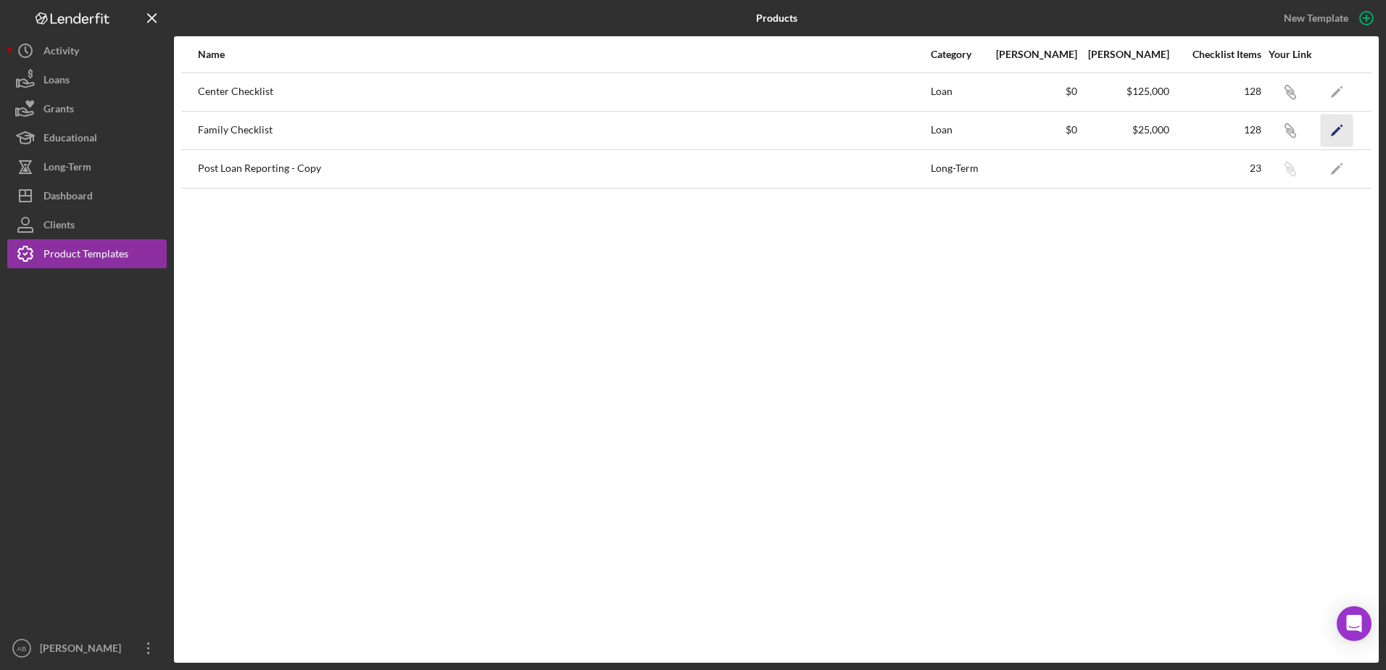
click at [1104, 133] on icon "Icon/Edit" at bounding box center [1337, 130] width 33 height 33
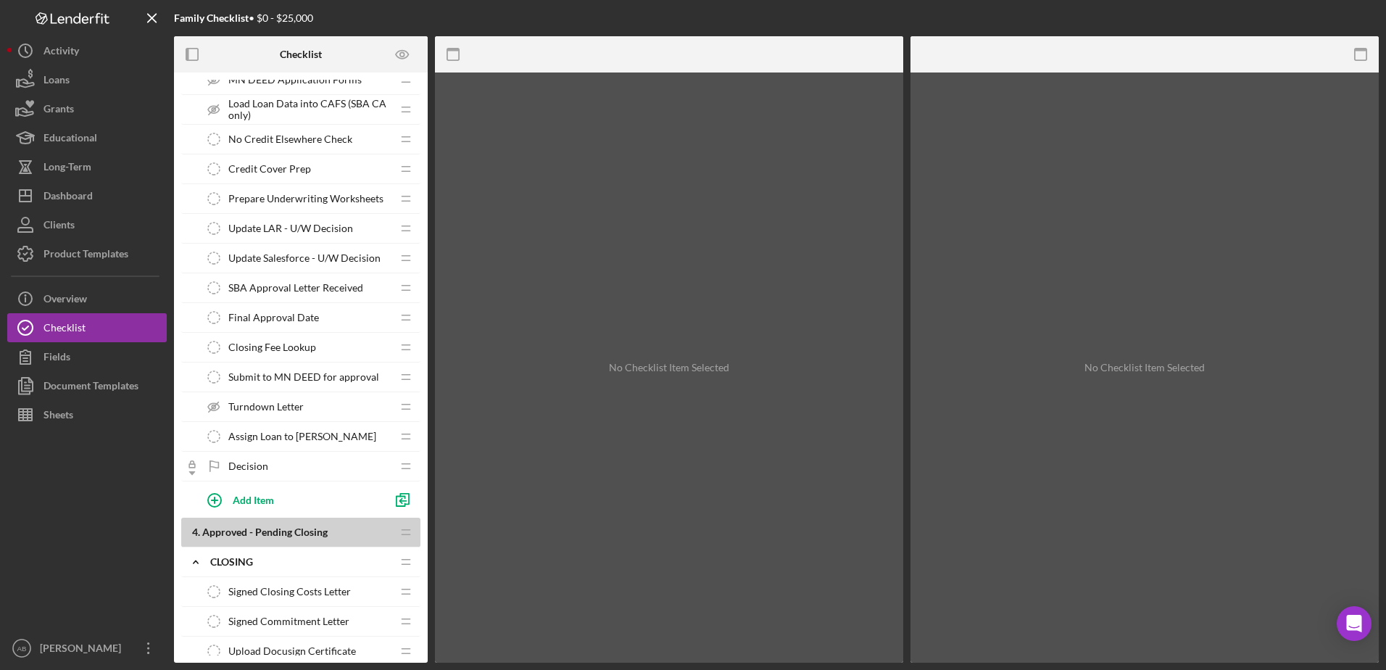
scroll to position [2610, 0]
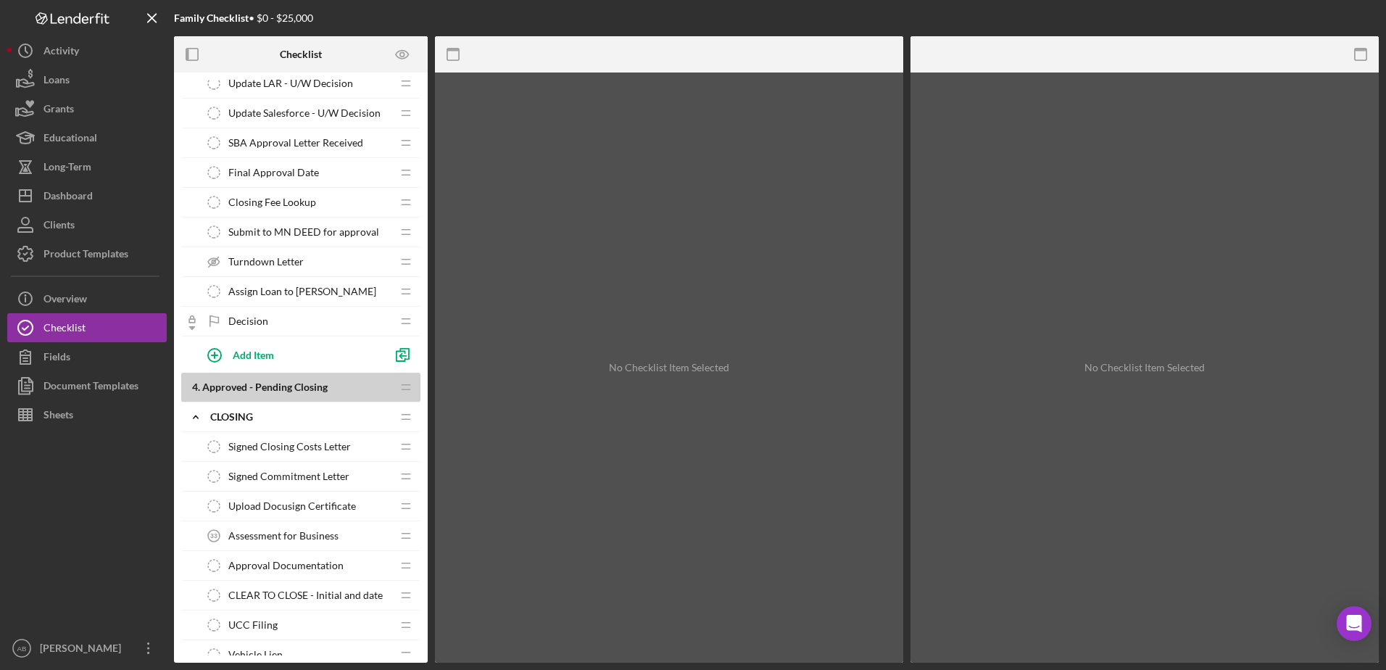
click at [293, 422] on span "Assessment for Business" at bounding box center [283, 536] width 110 height 12
